Goal: Transaction & Acquisition: Obtain resource

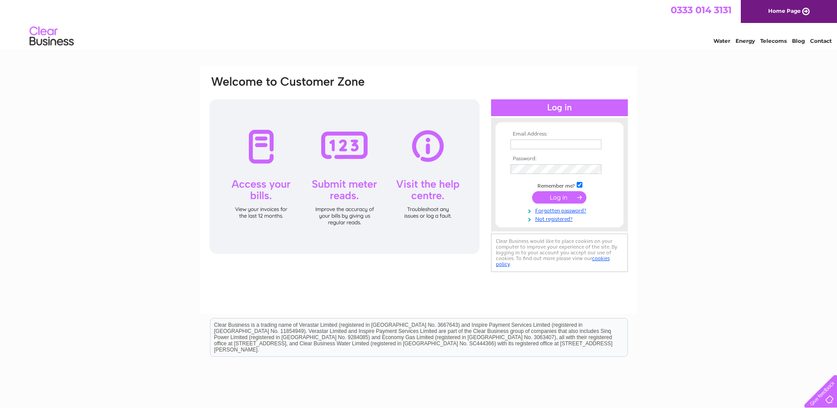
click at [544, 144] on input "text" at bounding box center [555, 144] width 91 height 10
paste input "purchasing@learningcurvegroup.co.uk"
type input "purchasing@learningcurvegroup.co.uk"
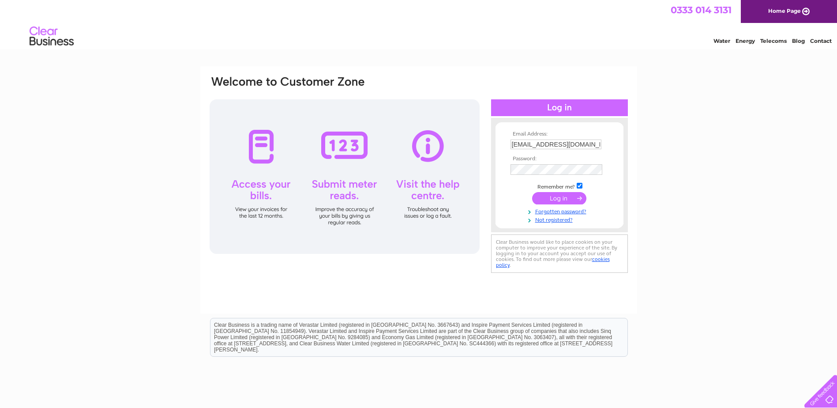
click at [553, 192] on input "submit" at bounding box center [559, 198] width 54 height 12
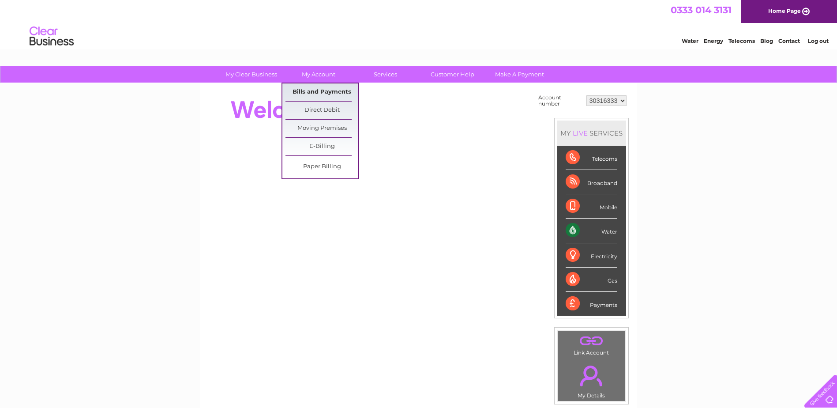
click at [318, 87] on link "Bills and Payments" at bounding box center [321, 92] width 73 height 18
click at [318, 151] on link "E-Billing" at bounding box center [321, 147] width 73 height 18
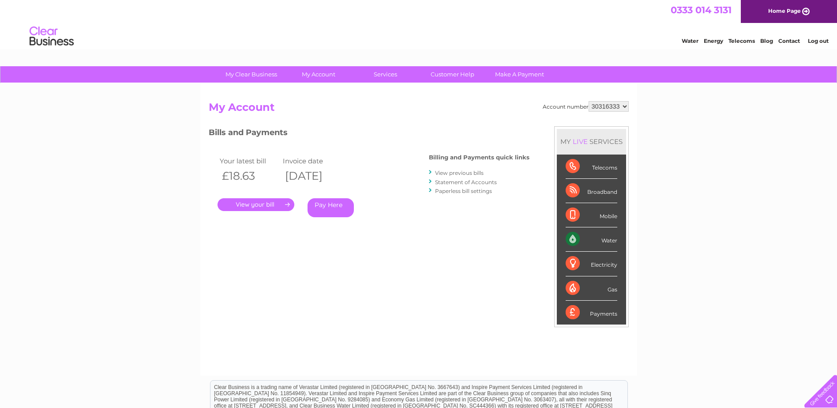
click at [263, 204] on link "." at bounding box center [256, 204] width 77 height 13
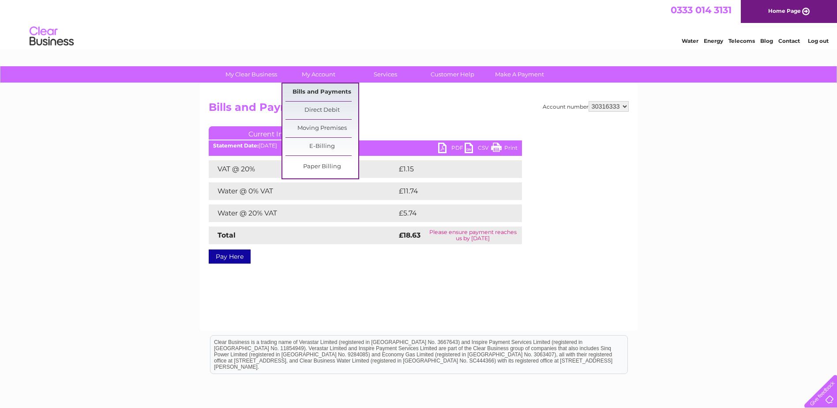
click at [315, 95] on link "Bills and Payments" at bounding box center [321, 92] width 73 height 18
click at [315, 92] on link "Bills and Payments" at bounding box center [321, 92] width 73 height 18
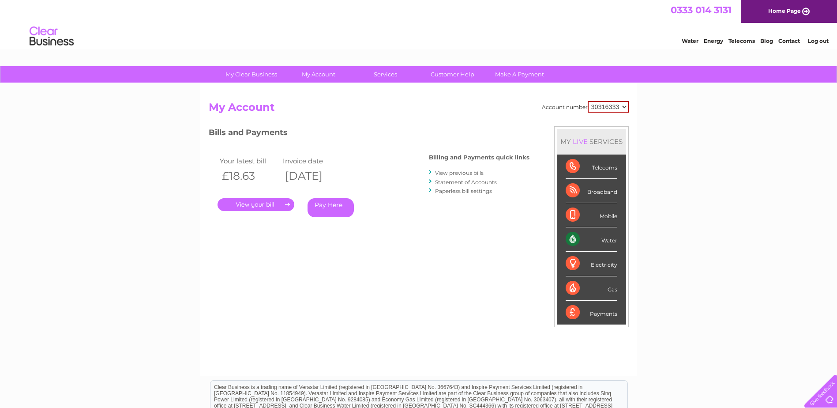
click at [267, 200] on link "." at bounding box center [256, 204] width 77 height 13
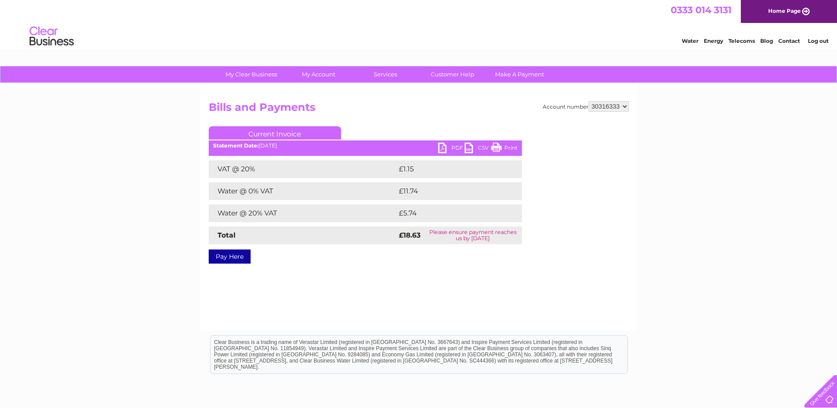
click at [446, 148] on link "PDF" at bounding box center [451, 149] width 26 height 13
